Goal: Use online tool/utility: Utilize a website feature to perform a specific function

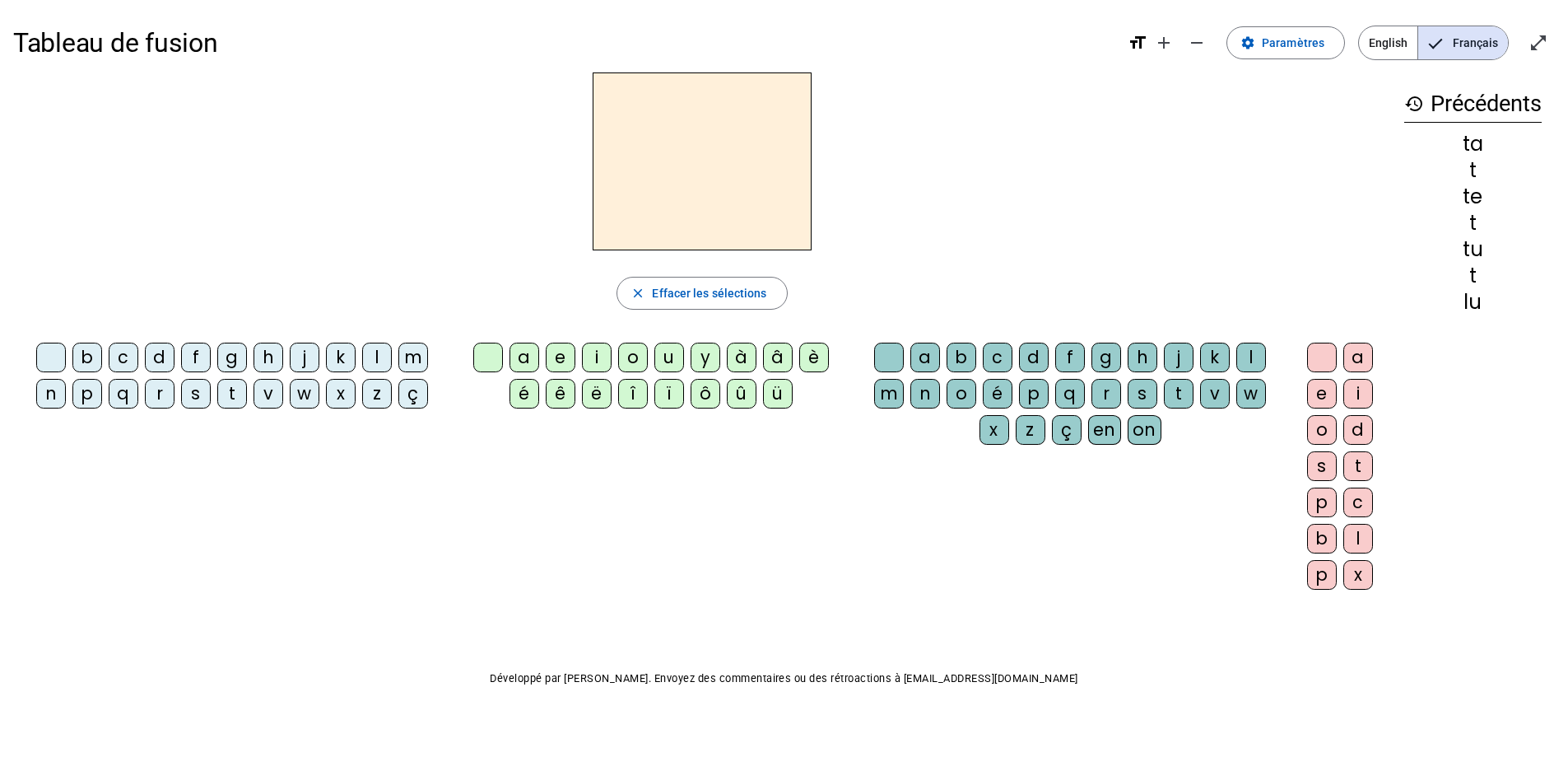
click at [377, 348] on div "l" at bounding box center [377, 357] width 30 height 30
click at [559, 356] on div "e" at bounding box center [560, 357] width 30 height 30
click at [656, 291] on span "Effacer les sélections" at bounding box center [709, 293] width 115 height 20
click at [393, 351] on letter-bubble "l" at bounding box center [380, 361] width 36 height 36
click at [670, 357] on div "u" at bounding box center [669, 357] width 30 height 30
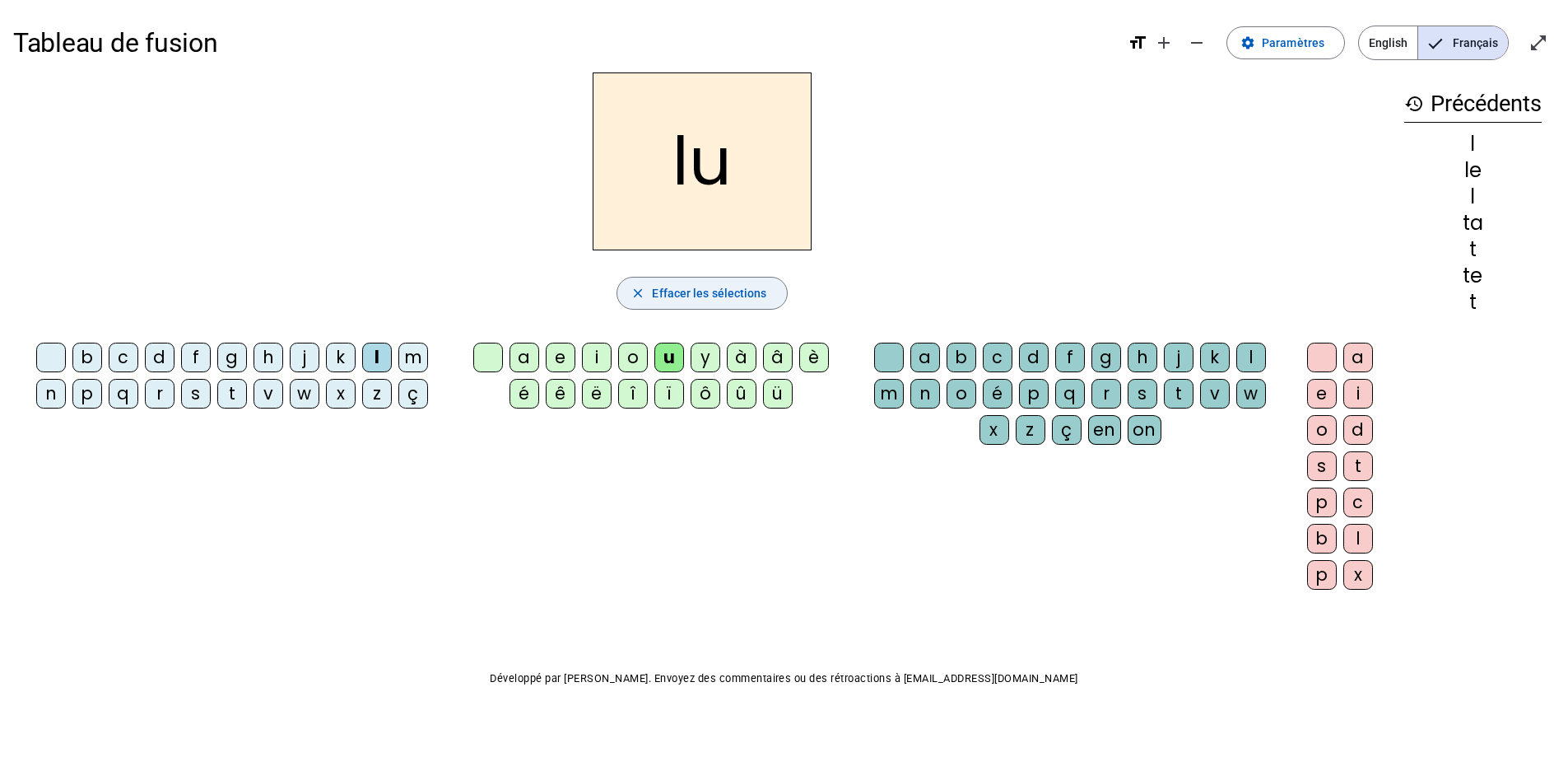
click at [659, 297] on span "Effacer les sélections" at bounding box center [709, 293] width 115 height 20
click at [221, 388] on div "t" at bounding box center [231, 393] width 30 height 30
click at [666, 355] on div "u" at bounding box center [669, 357] width 30 height 30
click at [686, 286] on span "Effacer les sélections" at bounding box center [709, 293] width 115 height 20
click at [149, 356] on div "d" at bounding box center [160, 357] width 30 height 30
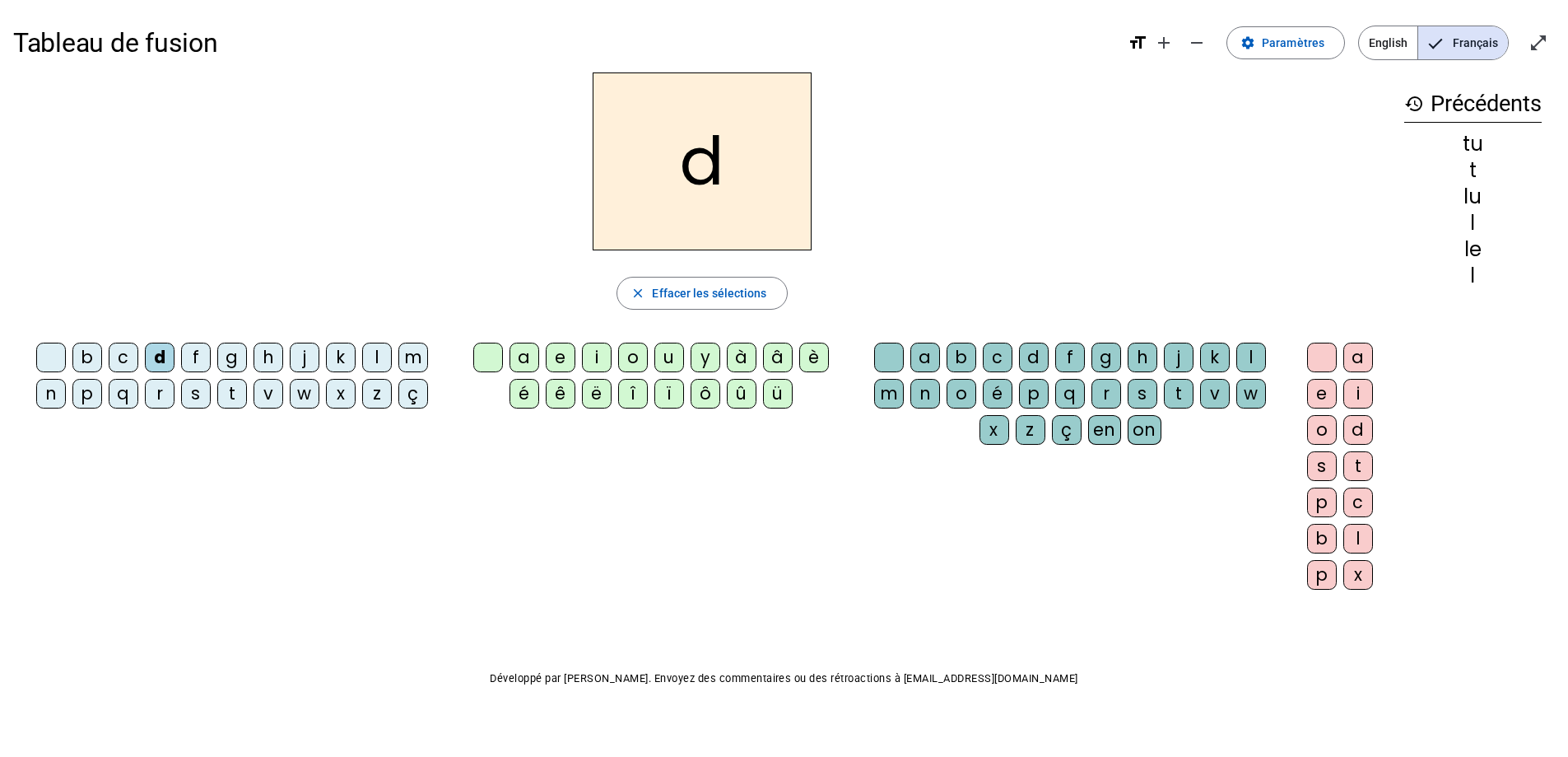
click at [662, 363] on div "u" at bounding box center [669, 357] width 30 height 30
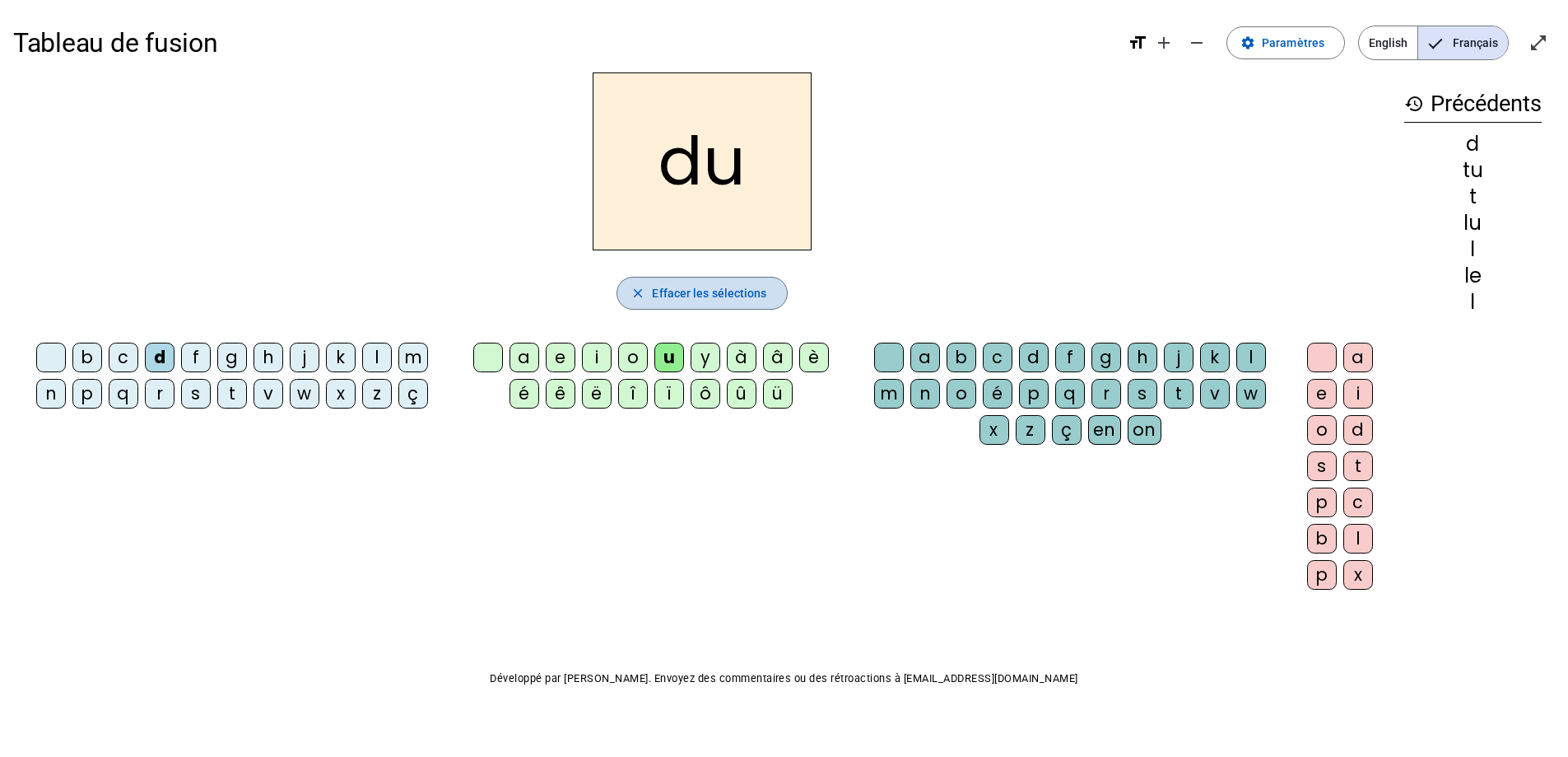
click at [680, 286] on span "Effacer les sélections" at bounding box center [709, 293] width 115 height 20
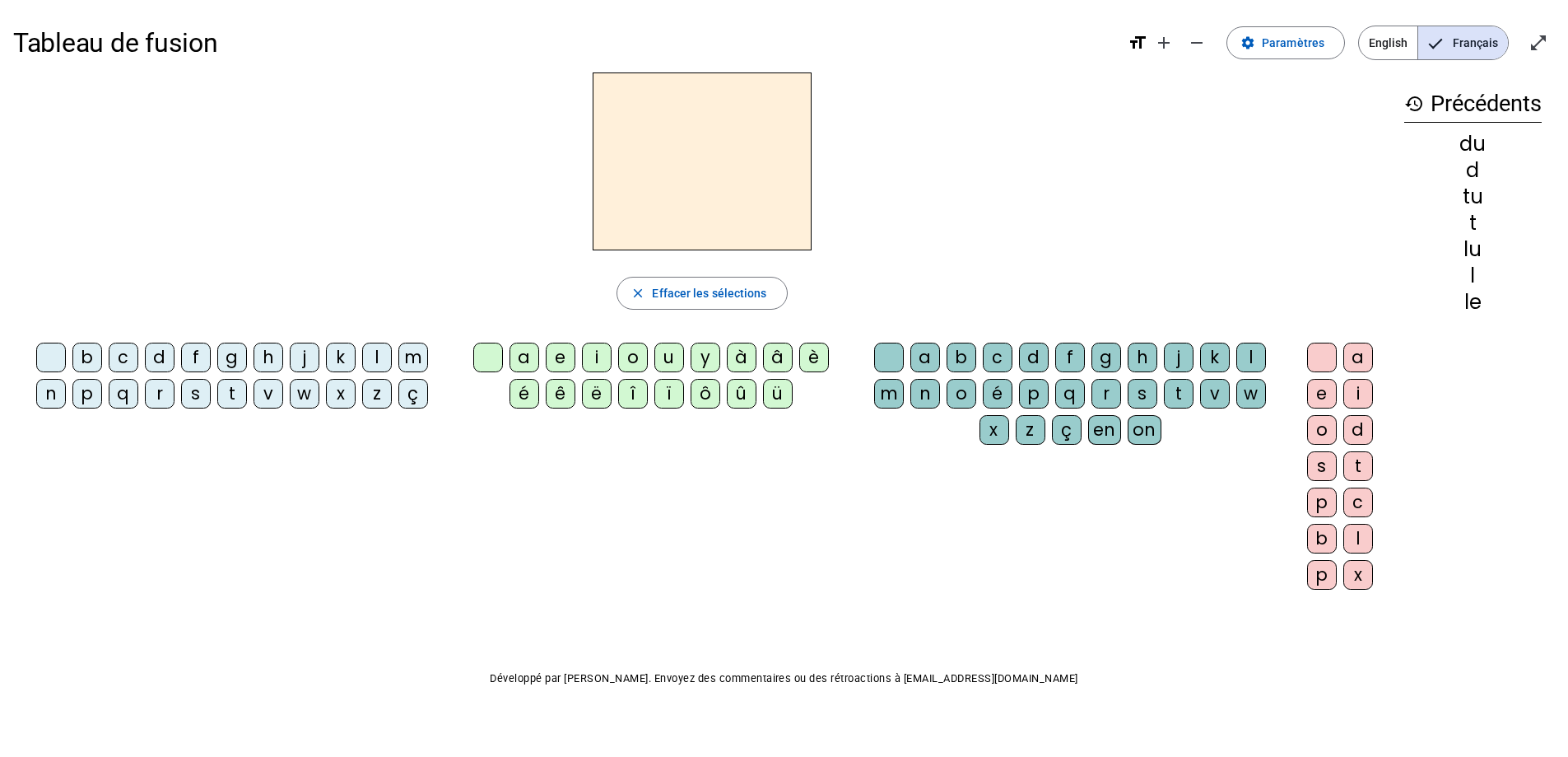
click at [149, 348] on div "d" at bounding box center [160, 357] width 30 height 30
click at [553, 360] on div "e" at bounding box center [560, 357] width 30 height 30
click at [663, 307] on span "button" at bounding box center [702, 293] width 169 height 39
click at [236, 390] on div "t" at bounding box center [231, 393] width 30 height 30
click at [559, 352] on div "e" at bounding box center [560, 357] width 30 height 30
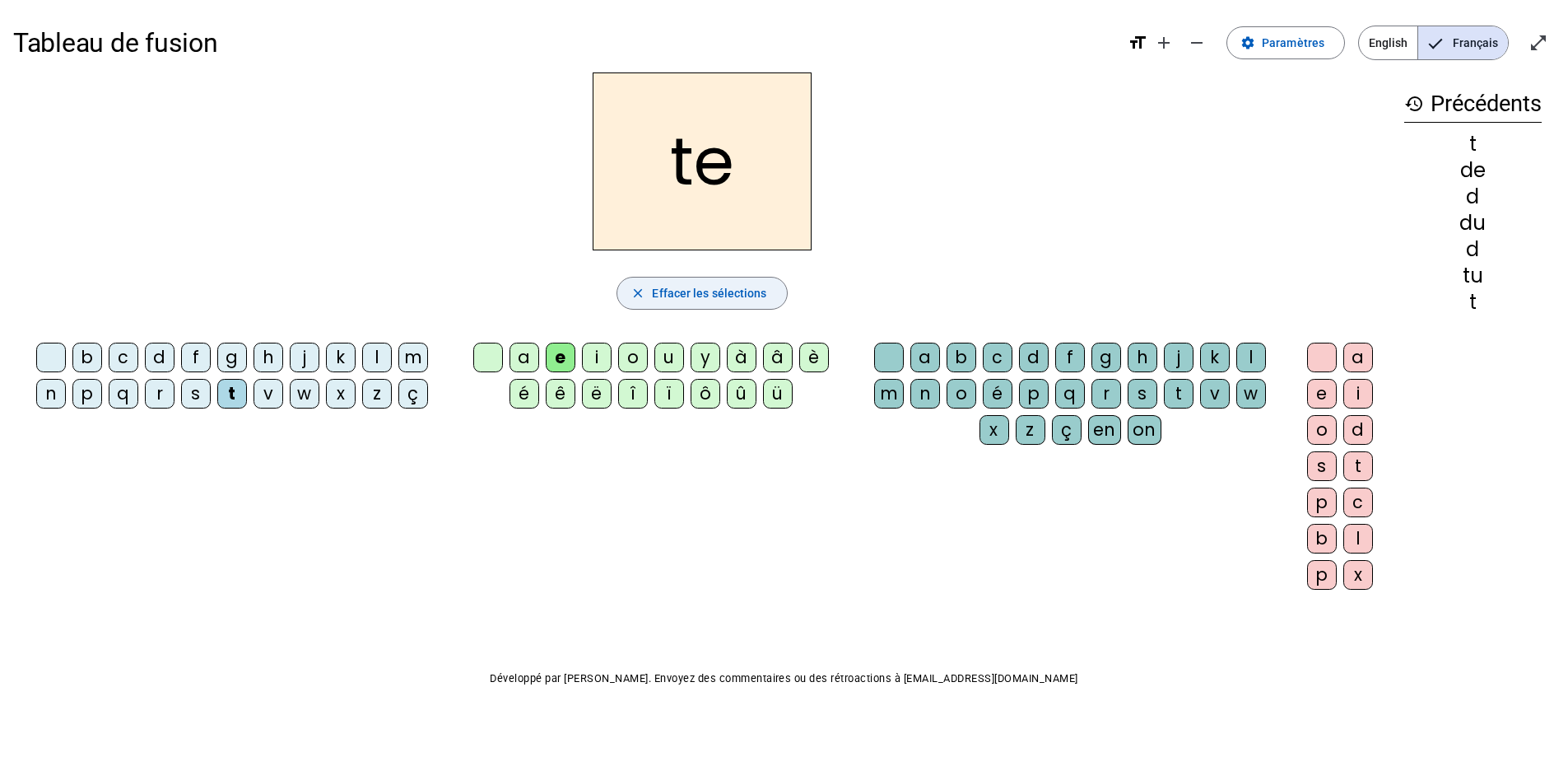
click at [699, 285] on span "Effacer les sélections" at bounding box center [709, 293] width 115 height 20
click at [236, 391] on div "t" at bounding box center [231, 393] width 30 height 30
click at [533, 350] on div "a" at bounding box center [524, 357] width 30 height 30
click at [703, 294] on span "Effacer les sélections" at bounding box center [709, 293] width 115 height 20
